Goal: Information Seeking & Learning: Learn about a topic

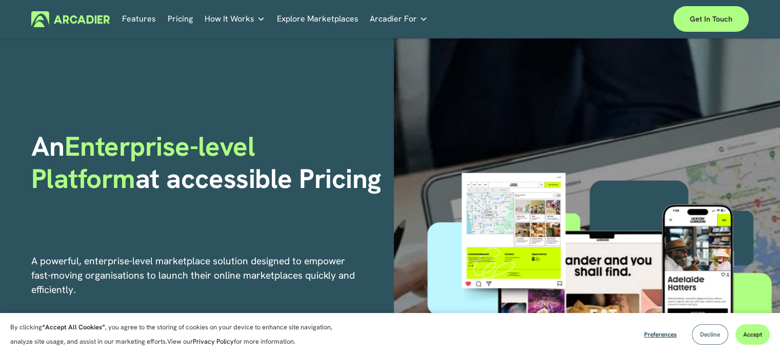
click at [718, 343] on button "Decline" at bounding box center [710, 335] width 36 height 21
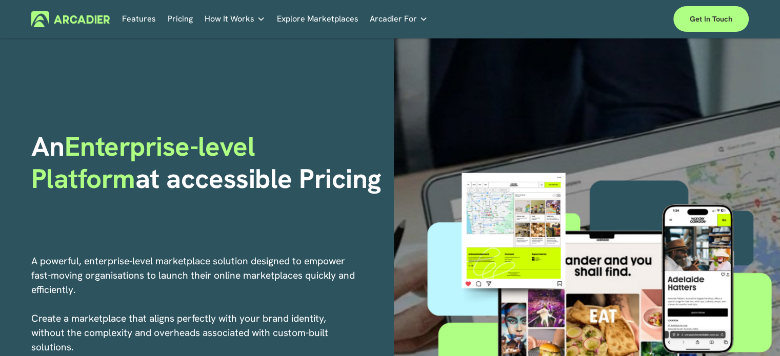
click at [177, 20] on link "Pricing" at bounding box center [180, 19] width 25 height 16
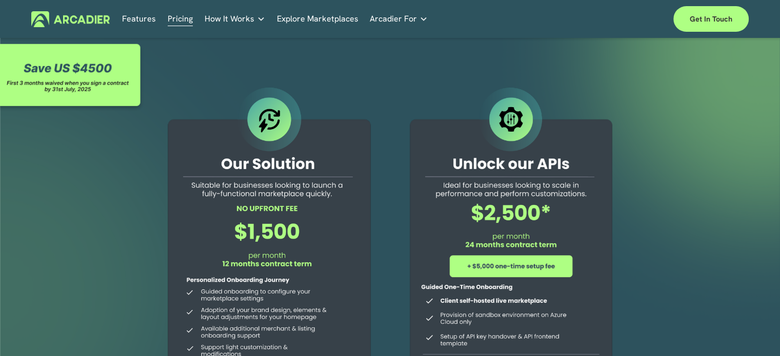
click at [313, 23] on link "Explore Marketplaces" at bounding box center [318, 19] width 82 height 16
